Goal: Browse casually

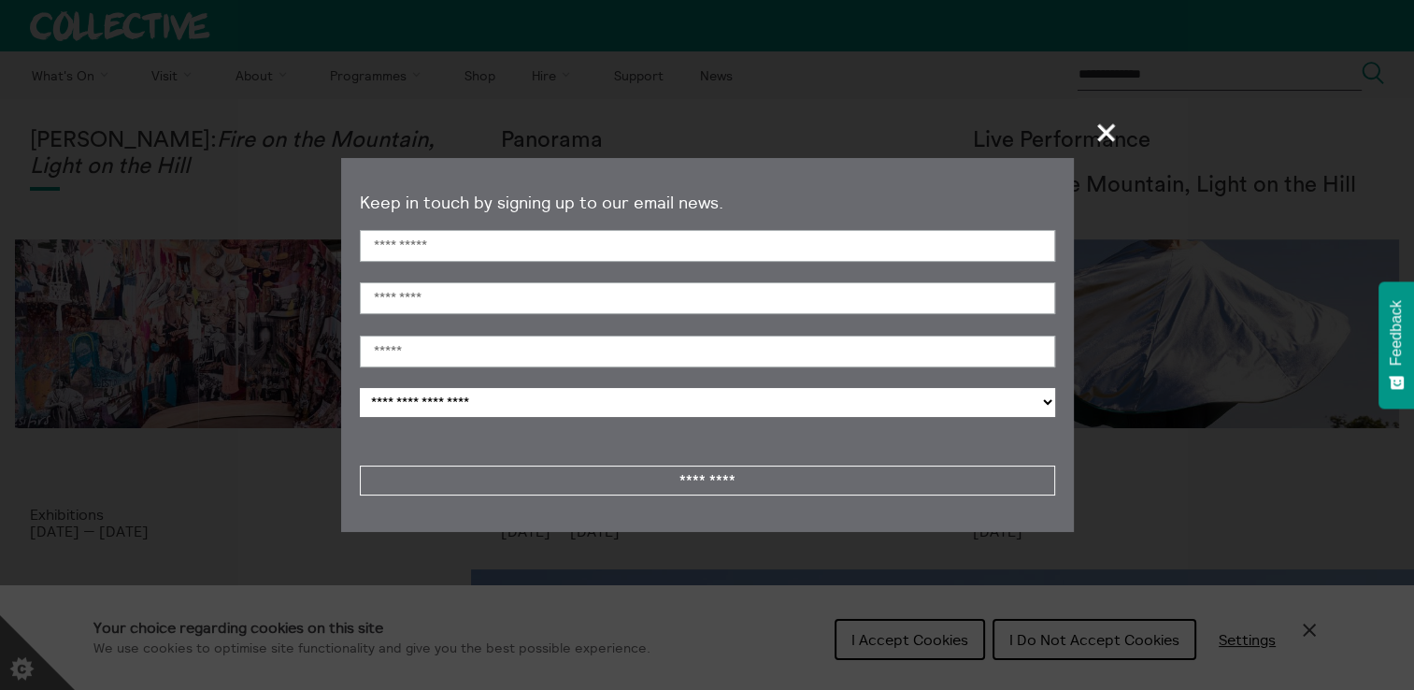
click at [1109, 136] on span "+" at bounding box center [1107, 132] width 55 height 55
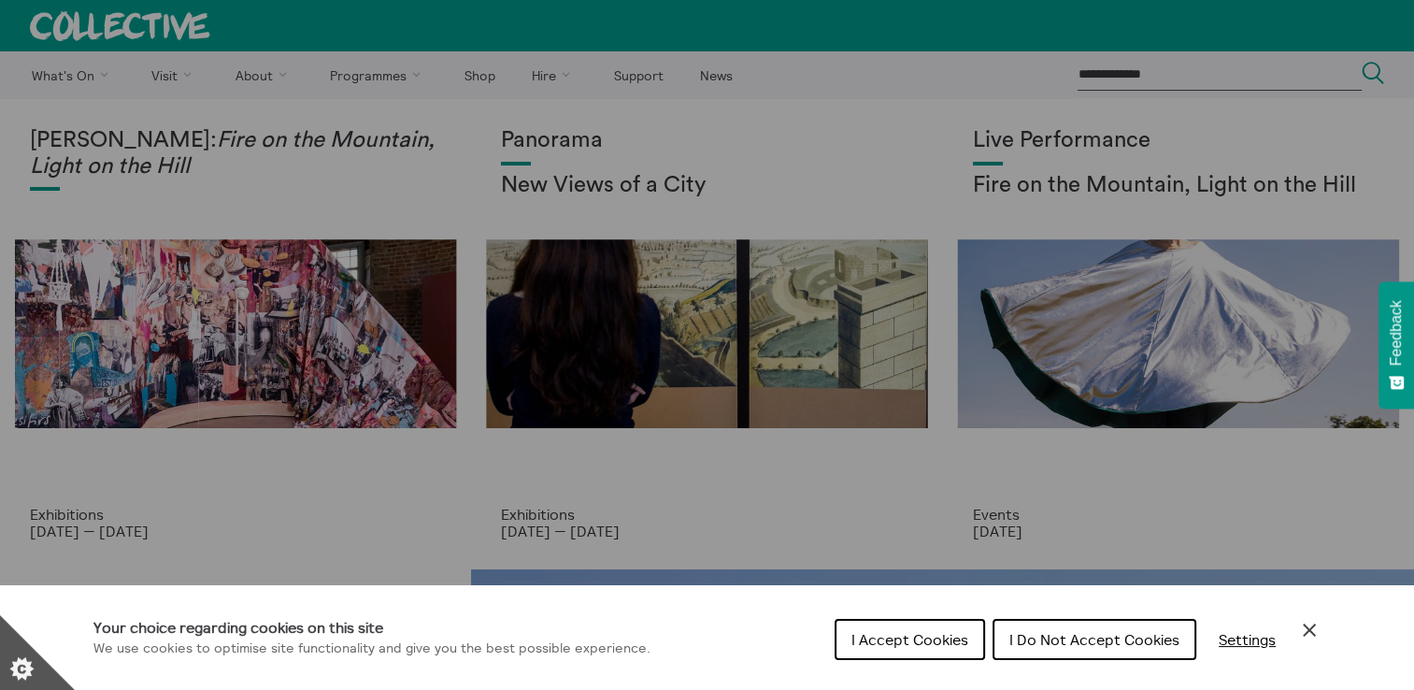
click at [546, 80] on div "Cookie preferences" at bounding box center [707, 345] width 1414 height 690
click at [551, 73] on div "Cookie preferences" at bounding box center [707, 345] width 1414 height 690
click at [559, 73] on div "Cookie preferences" at bounding box center [707, 345] width 1414 height 690
click at [553, 75] on div "Cookie preferences" at bounding box center [707, 345] width 1414 height 690
click at [372, 74] on div "Cookie preferences" at bounding box center [707, 345] width 1414 height 690
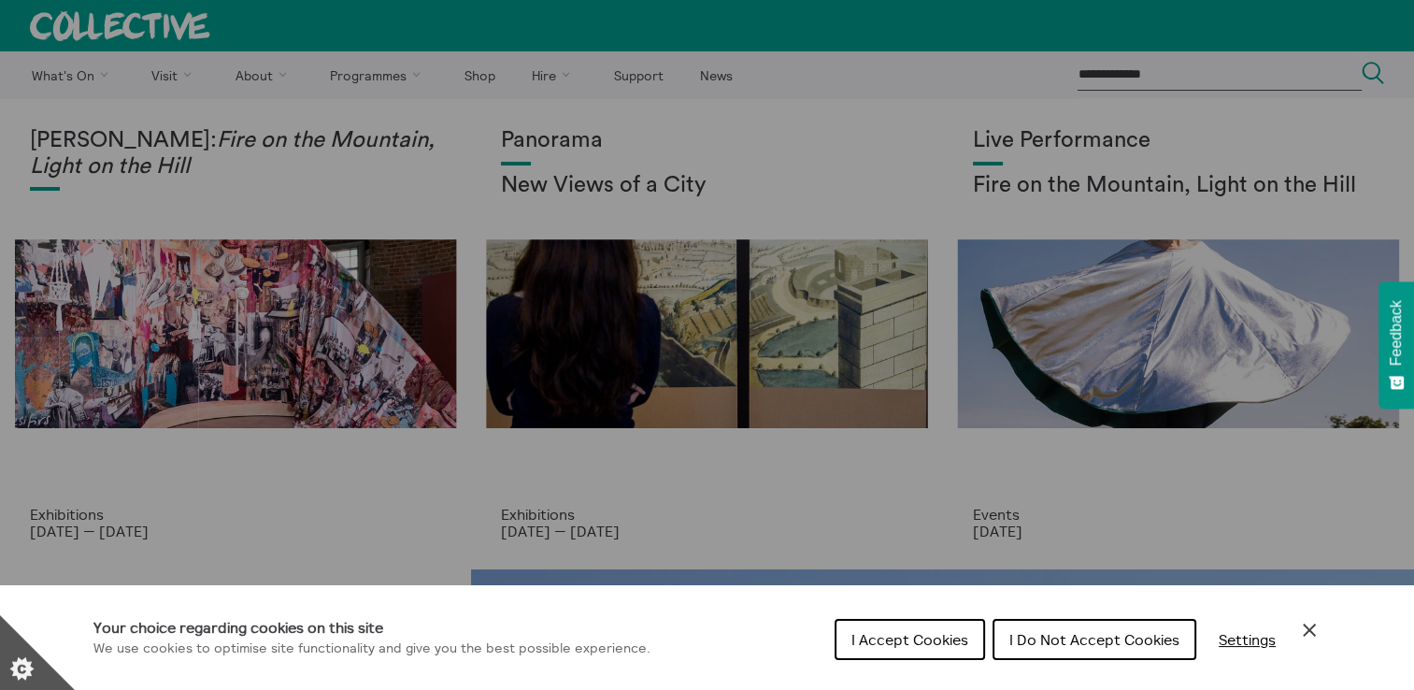
click at [550, 74] on div "Cookie preferences" at bounding box center [707, 345] width 1414 height 690
click at [658, 368] on div "Cookie preferences" at bounding box center [707, 345] width 1414 height 690
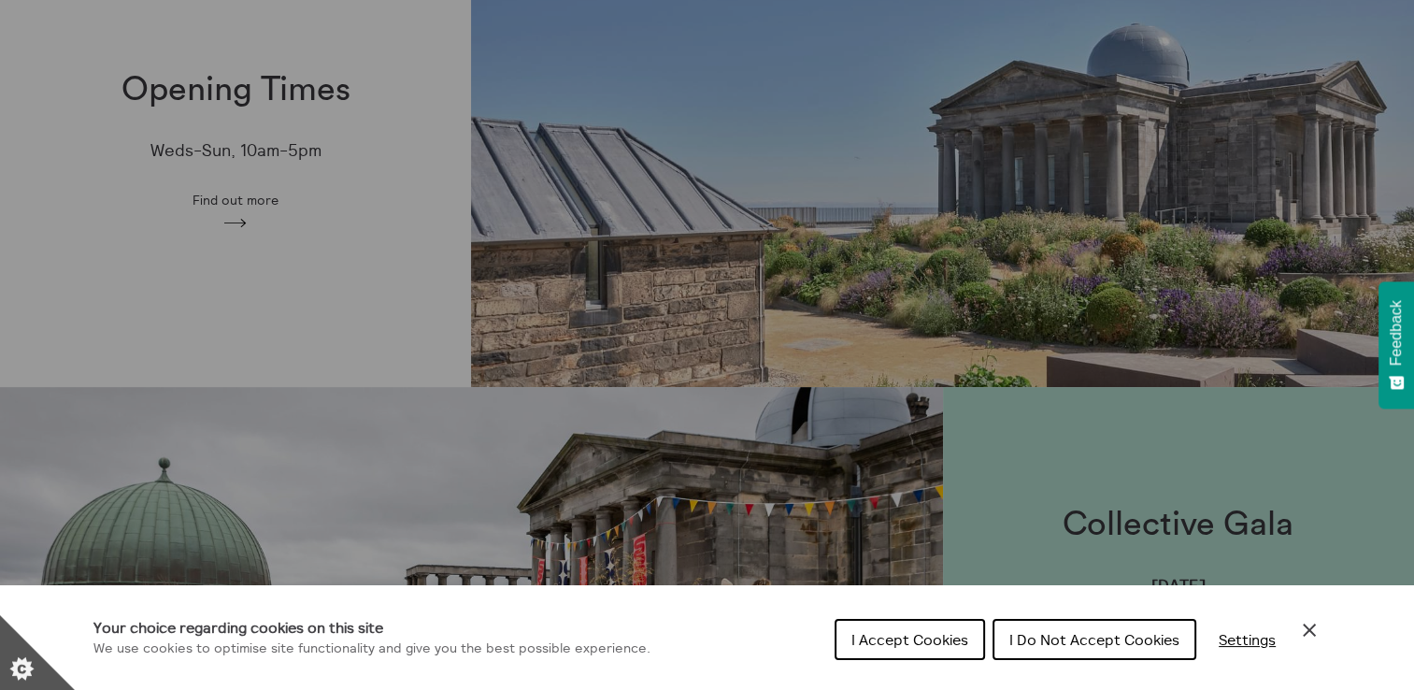
scroll to position [935, 0]
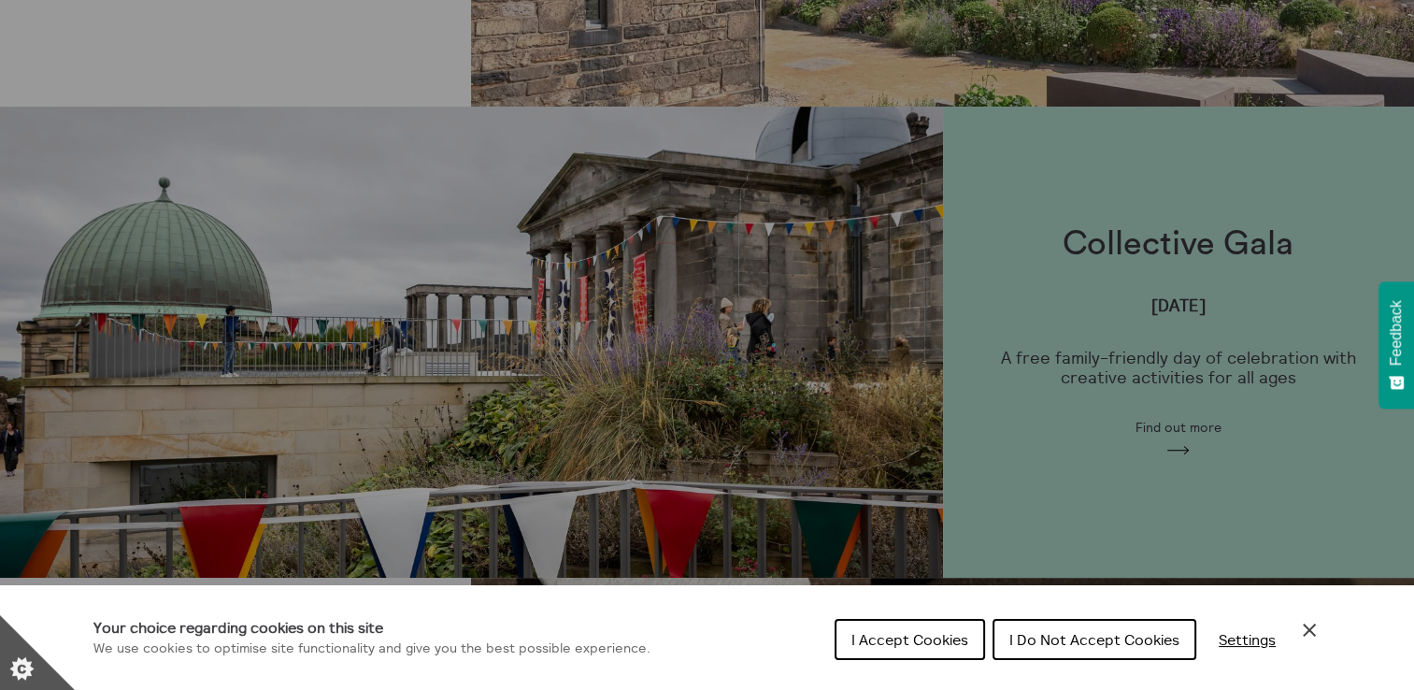
click at [837, 388] on div "Cookie preferences" at bounding box center [707, 345] width 1414 height 690
click at [1181, 350] on div "Cookie preferences" at bounding box center [707, 345] width 1414 height 690
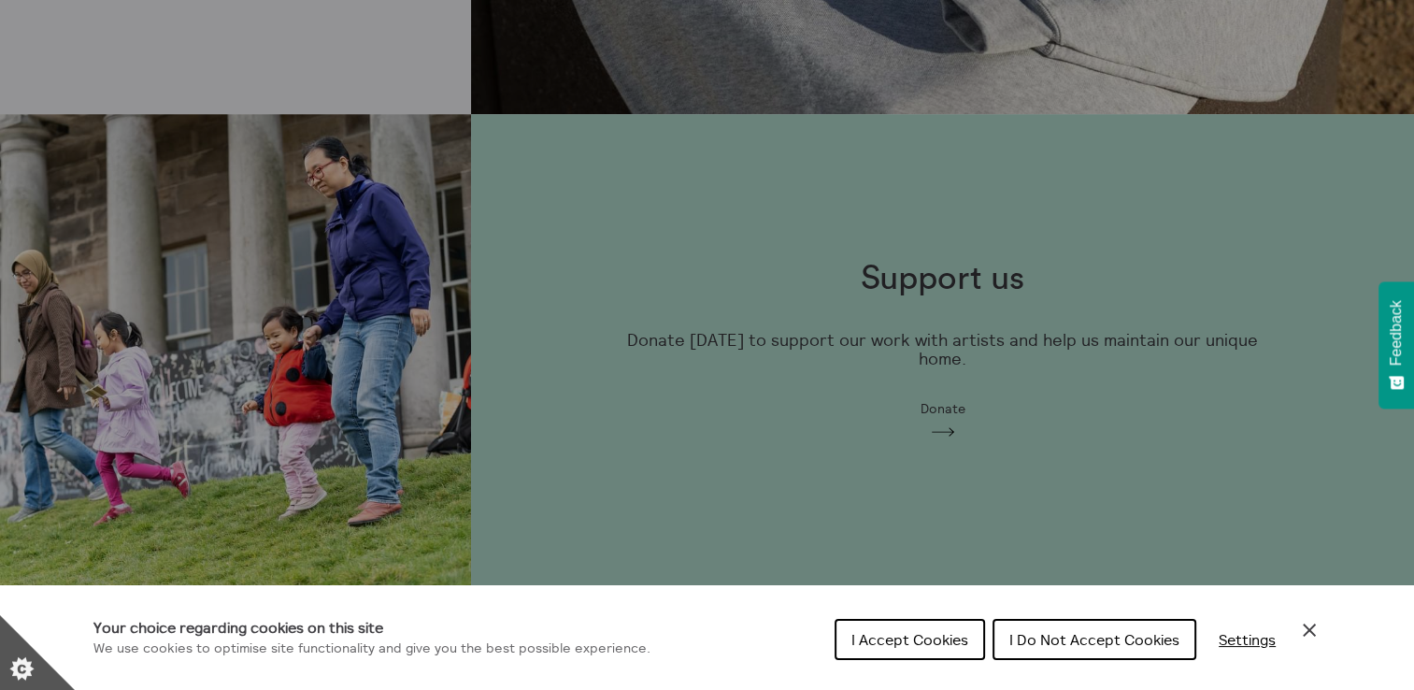
scroll to position [1963, 0]
